Goal: Task Accomplishment & Management: Use online tool/utility

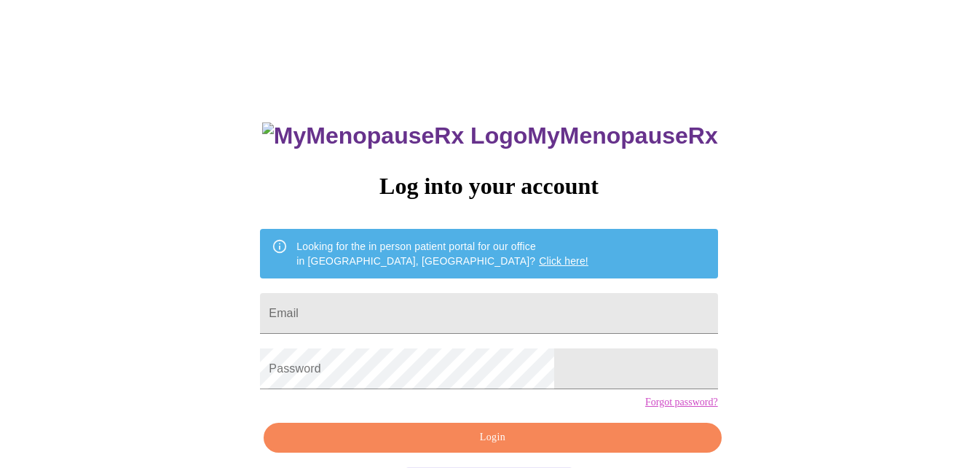
scroll to position [10, 0]
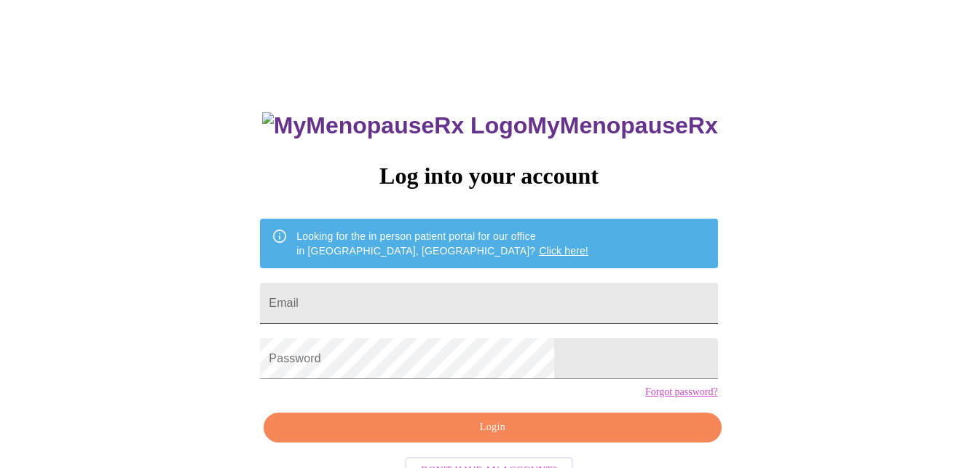
drag, startPoint x: 0, startPoint y: 0, endPoint x: 431, endPoint y: 299, distance: 524.1
click at [431, 299] on input "Email" at bounding box center [489, 303] width 458 height 41
click at [385, 301] on input "Email" at bounding box center [489, 303] width 458 height 41
click at [388, 290] on input "Email" at bounding box center [489, 303] width 458 height 41
type input "donnaharlesshacker@hotmail.com"
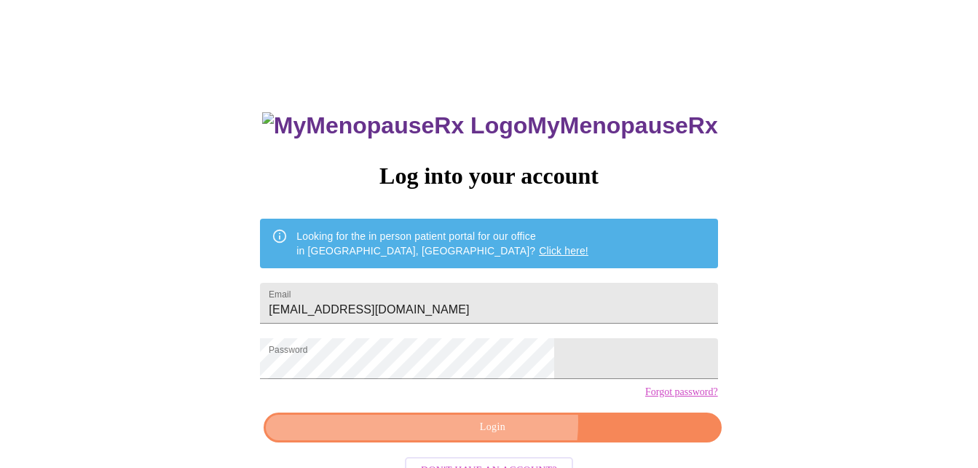
click at [503, 436] on span "Login" at bounding box center [493, 427] width 424 height 18
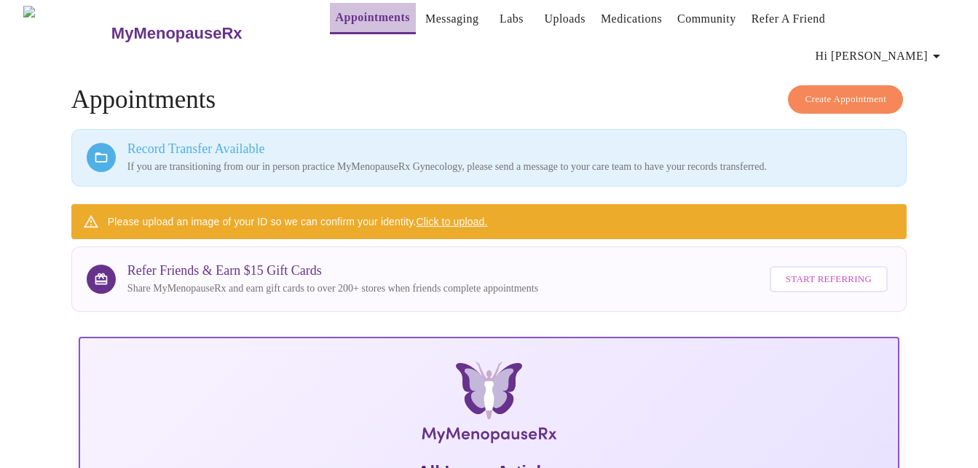
click at [337, 25] on link "Appointments" at bounding box center [373, 17] width 74 height 20
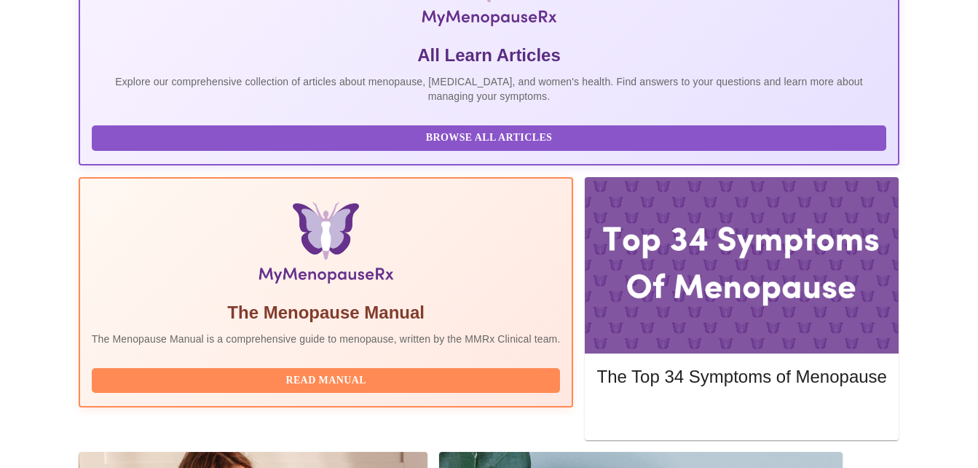
scroll to position [447, 0]
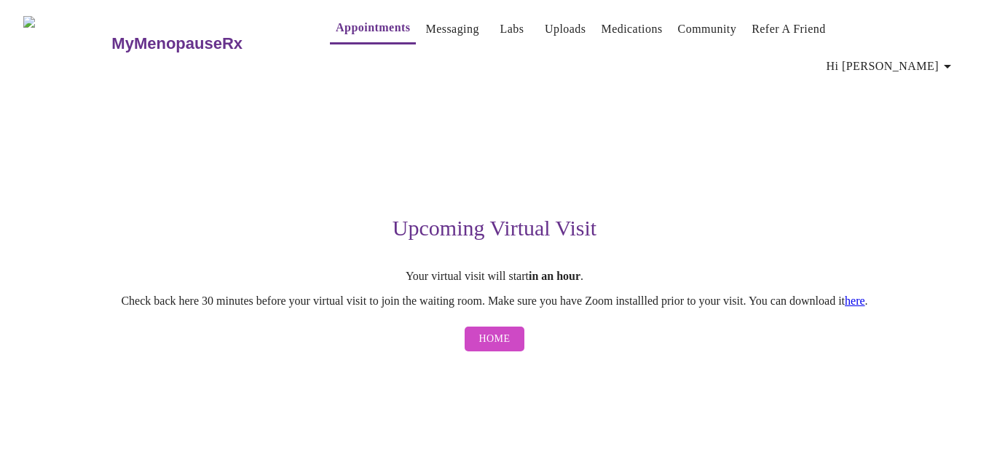
click at [866, 294] on link "here" at bounding box center [855, 300] width 20 height 12
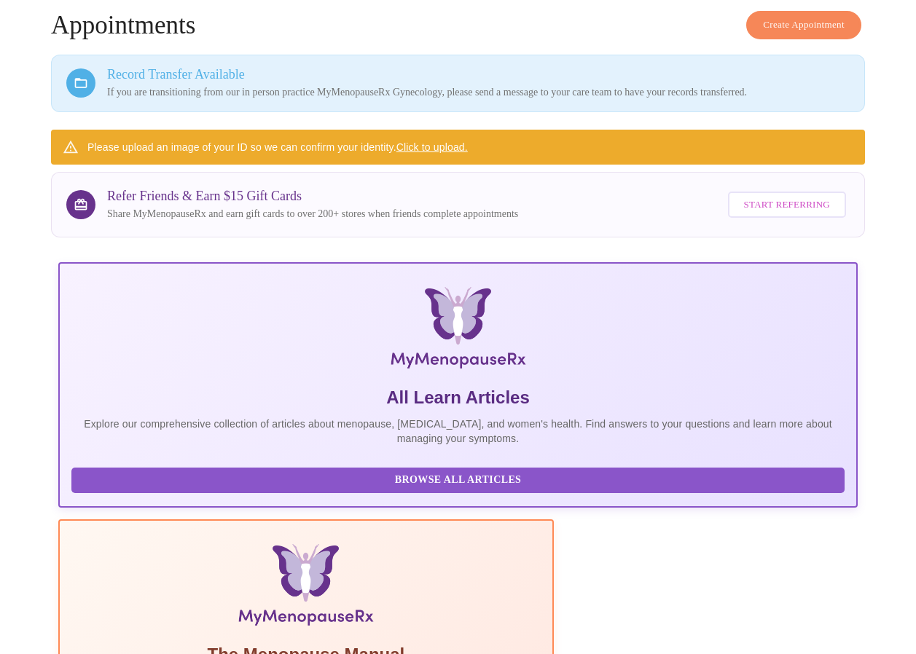
scroll to position [281, 0]
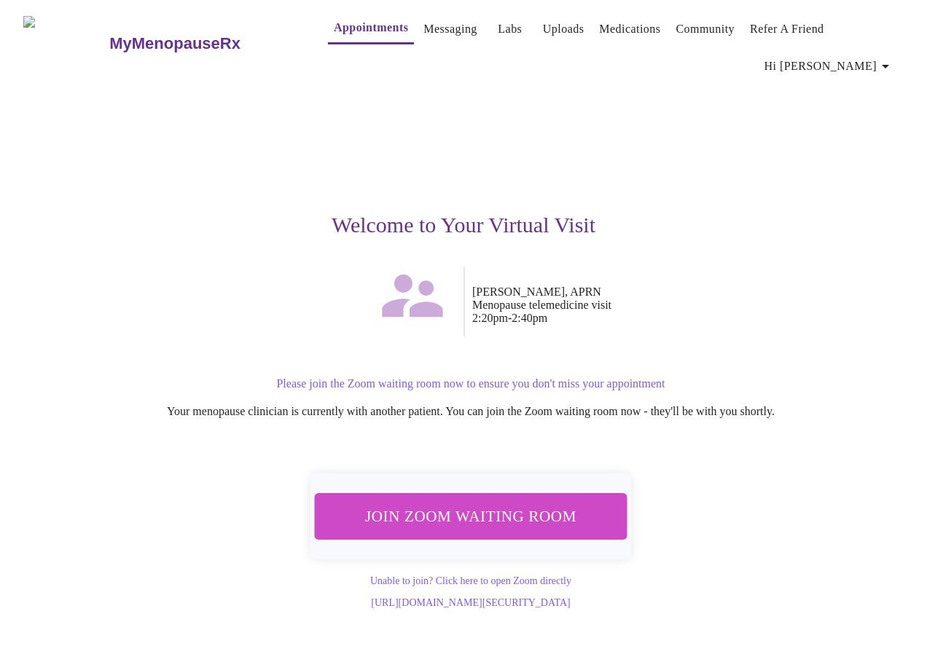
click at [534, 503] on span "Join Zoom Waiting Room" at bounding box center [470, 517] width 286 height 28
